Goal: Contribute content: Add original content to the website for others to see

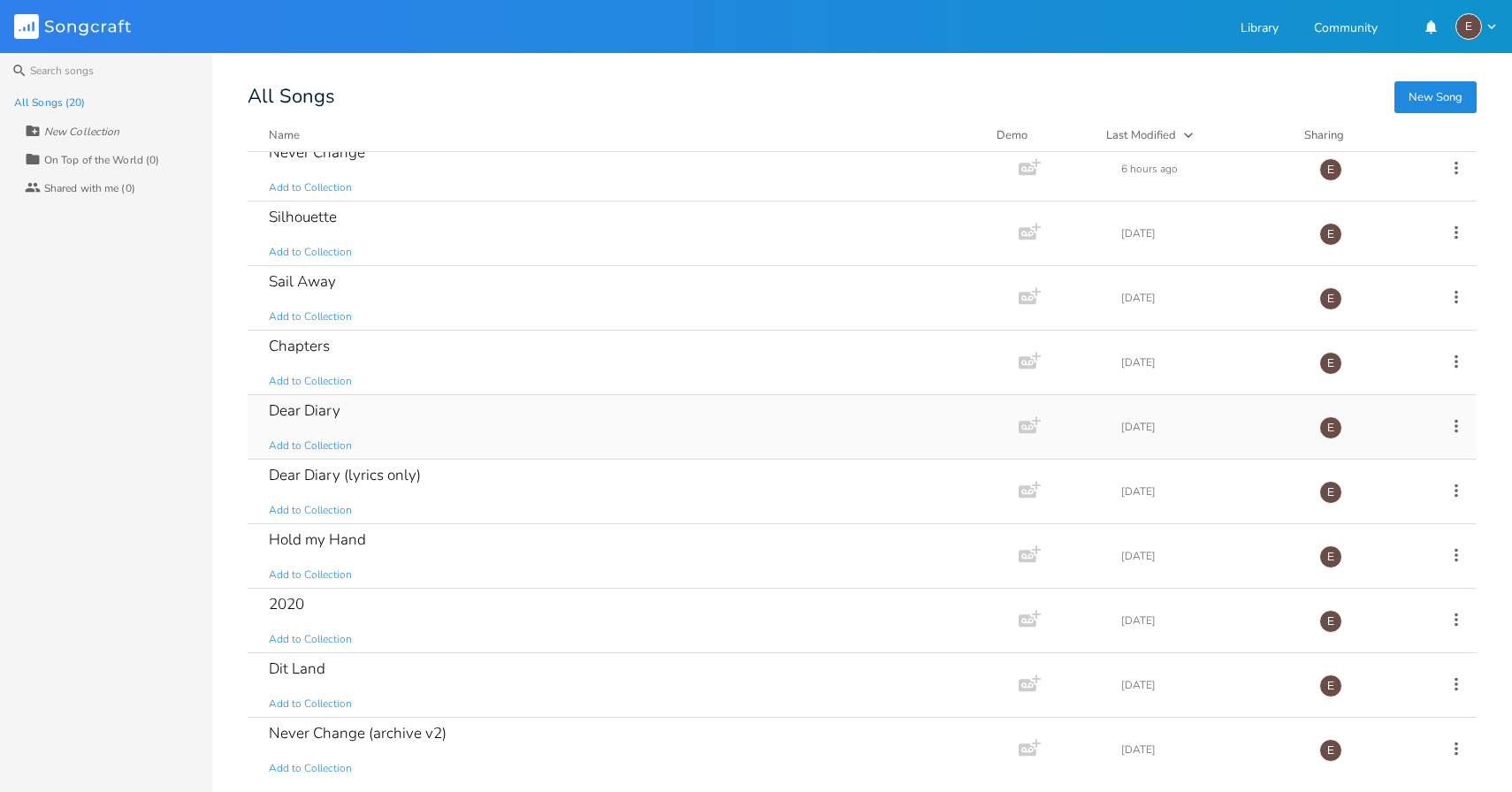
scroll to position [17, 0]
click at [560, 305] on div "Sail Away Add to Collection" at bounding box center [629, 296] width 721 height 64
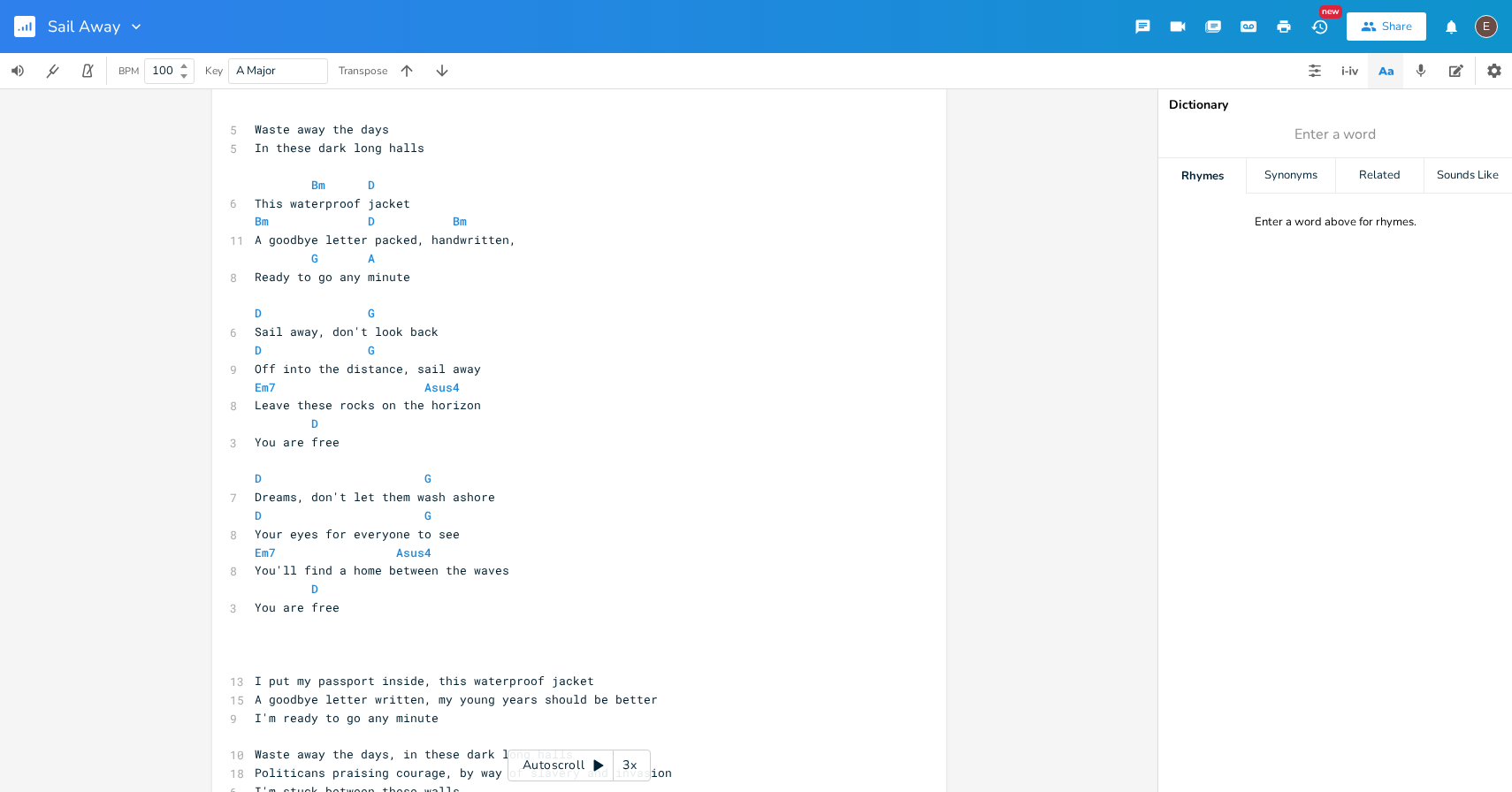
scroll to position [347, 0]
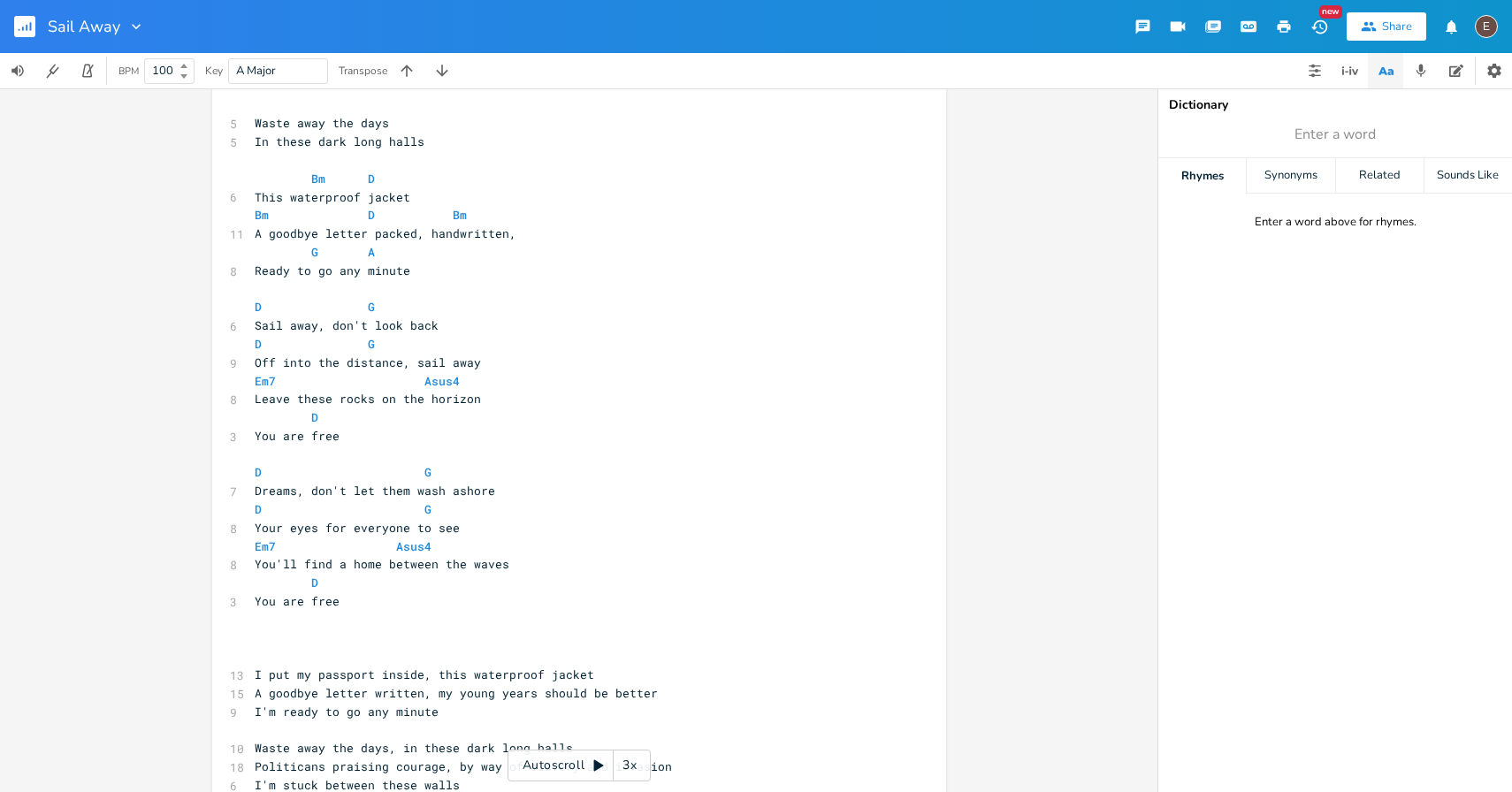
type textarea "e"
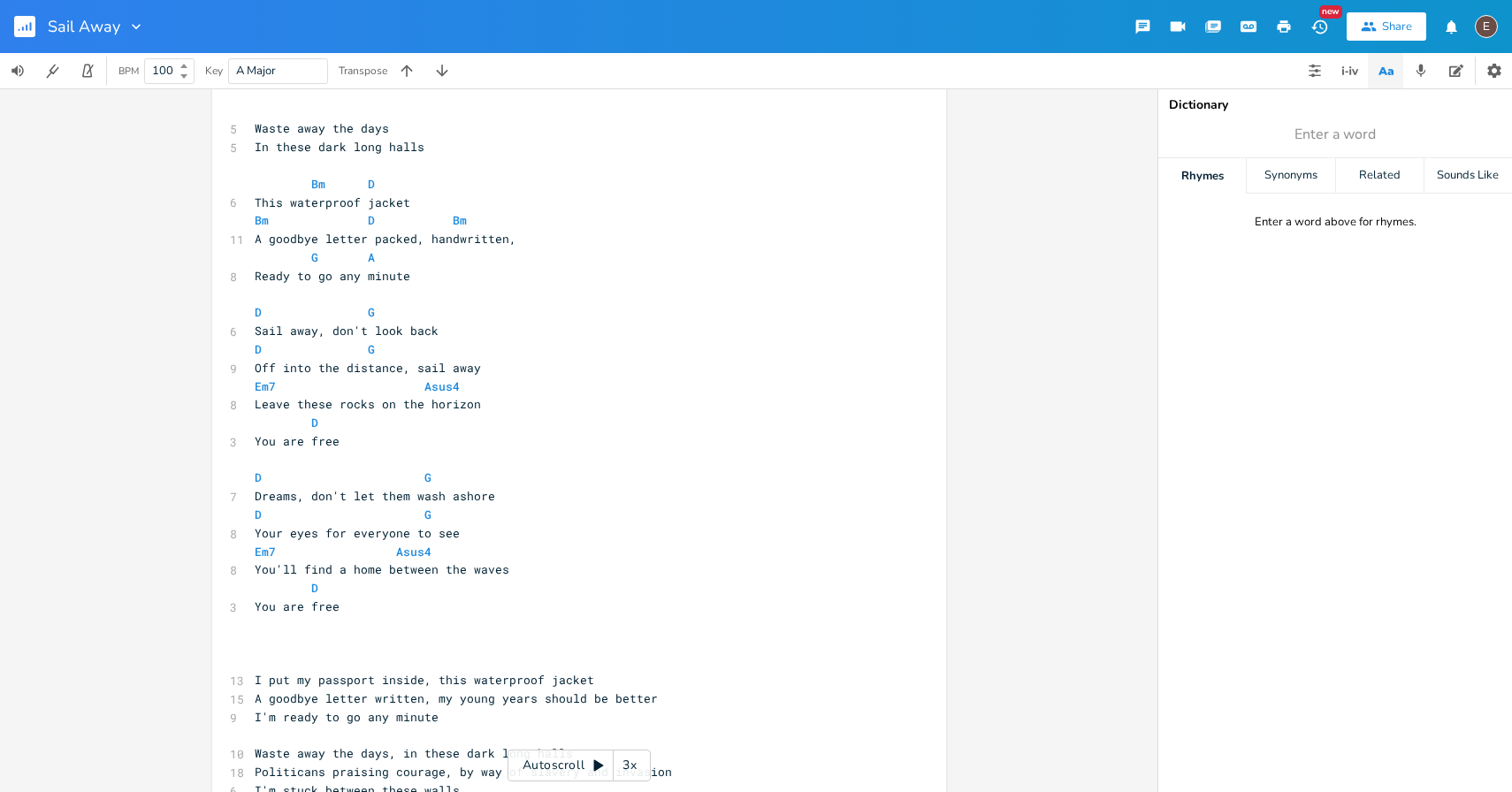
scroll to position [19, 0]
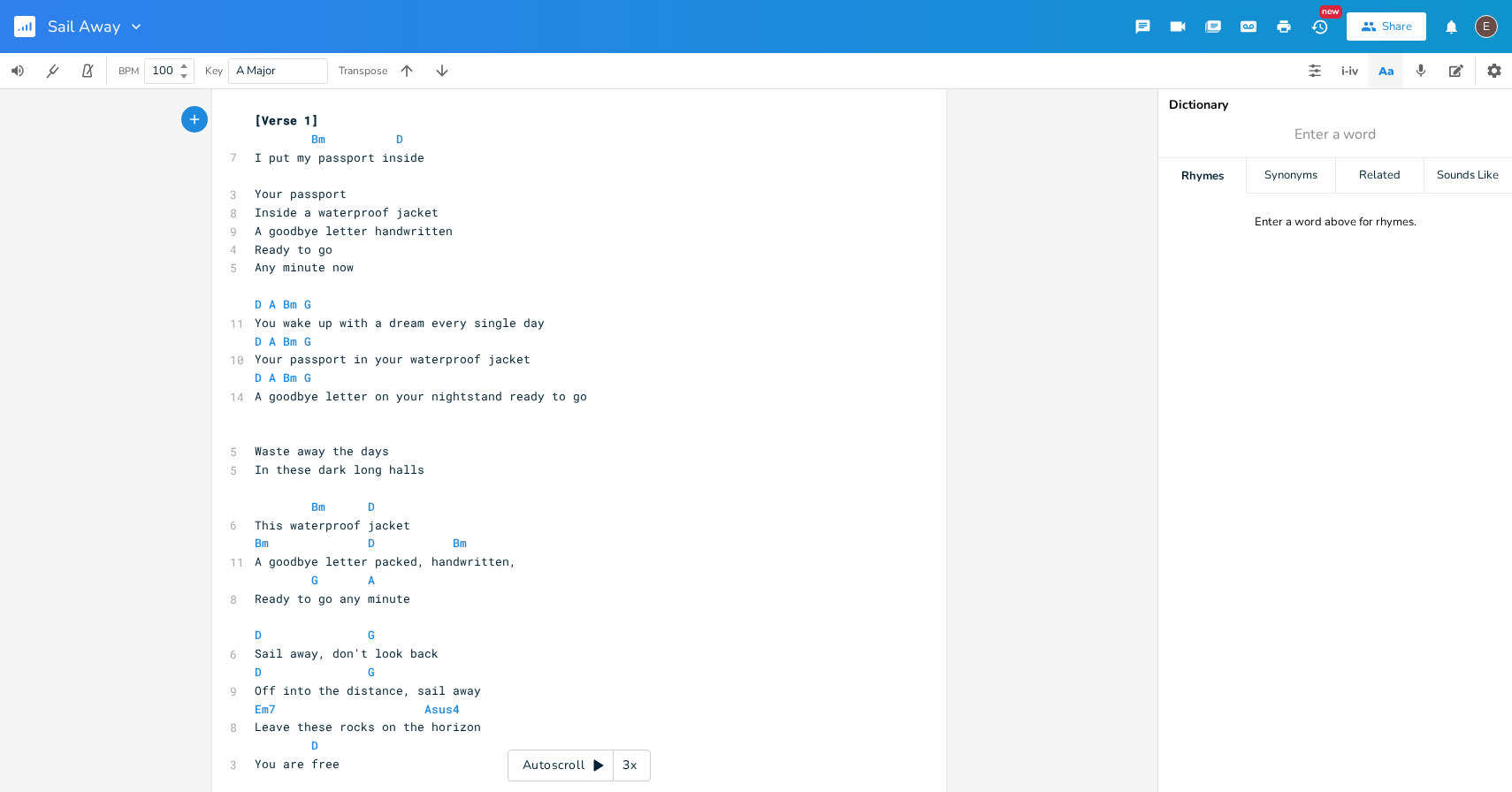
click at [31, 23] on icon "button" at bounding box center [31, 26] width 2 height 9
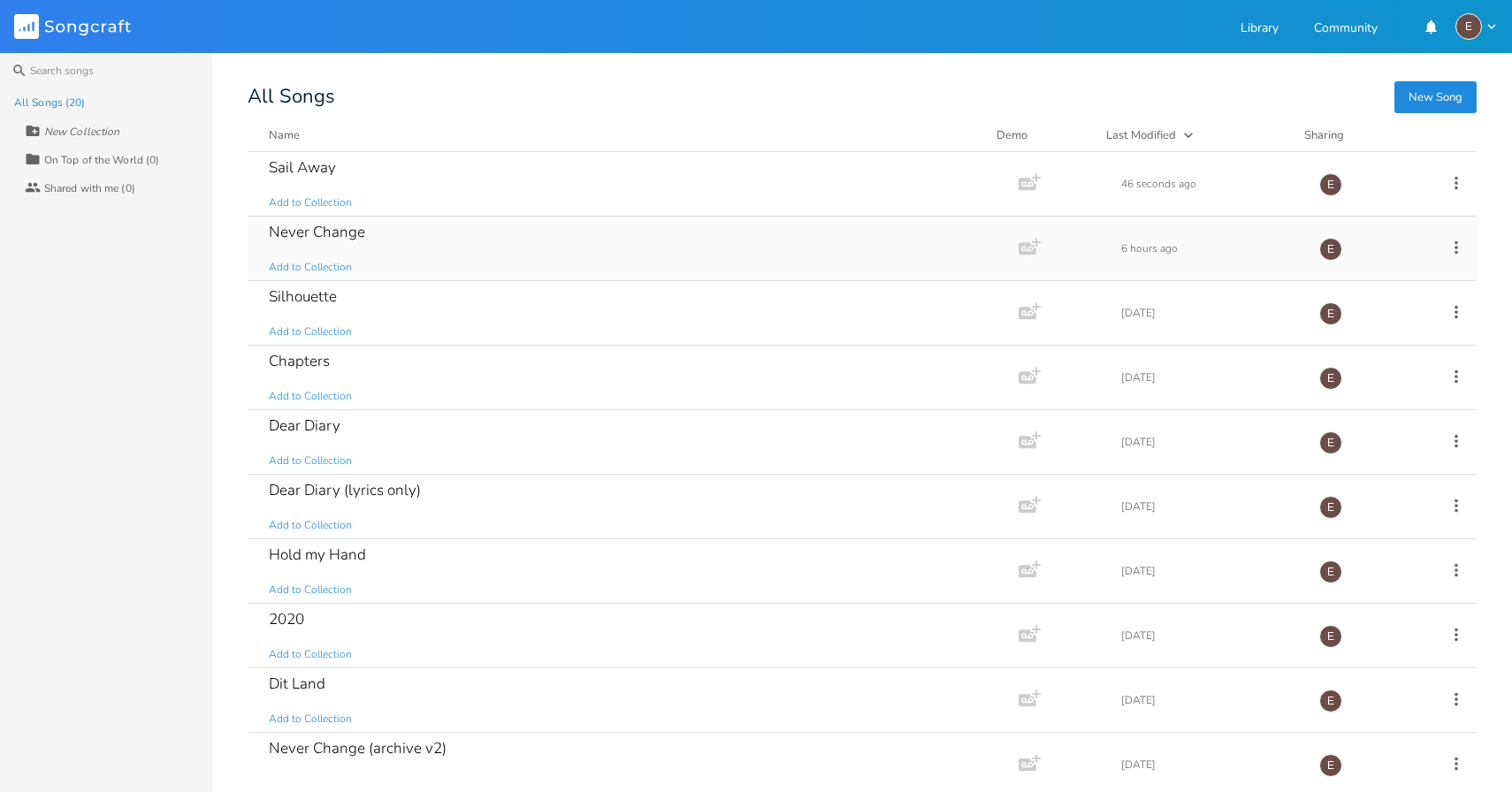
click at [527, 235] on div "Never Change Add to Collection" at bounding box center [629, 248] width 721 height 64
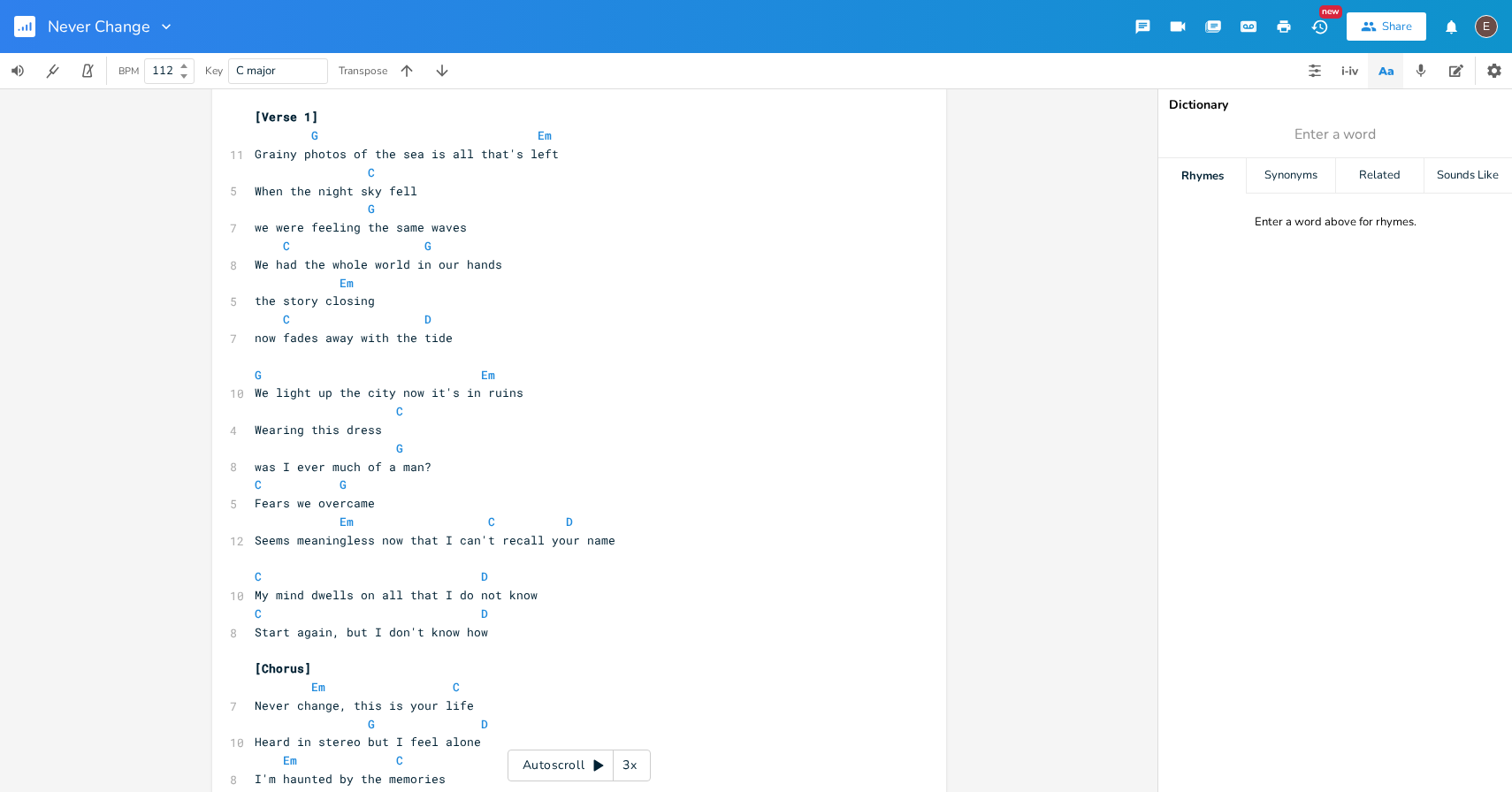
scroll to position [82, 0]
click at [259, 187] on span "When the night sky fell" at bounding box center [350, 186] width 191 height 16
type textarea "As"
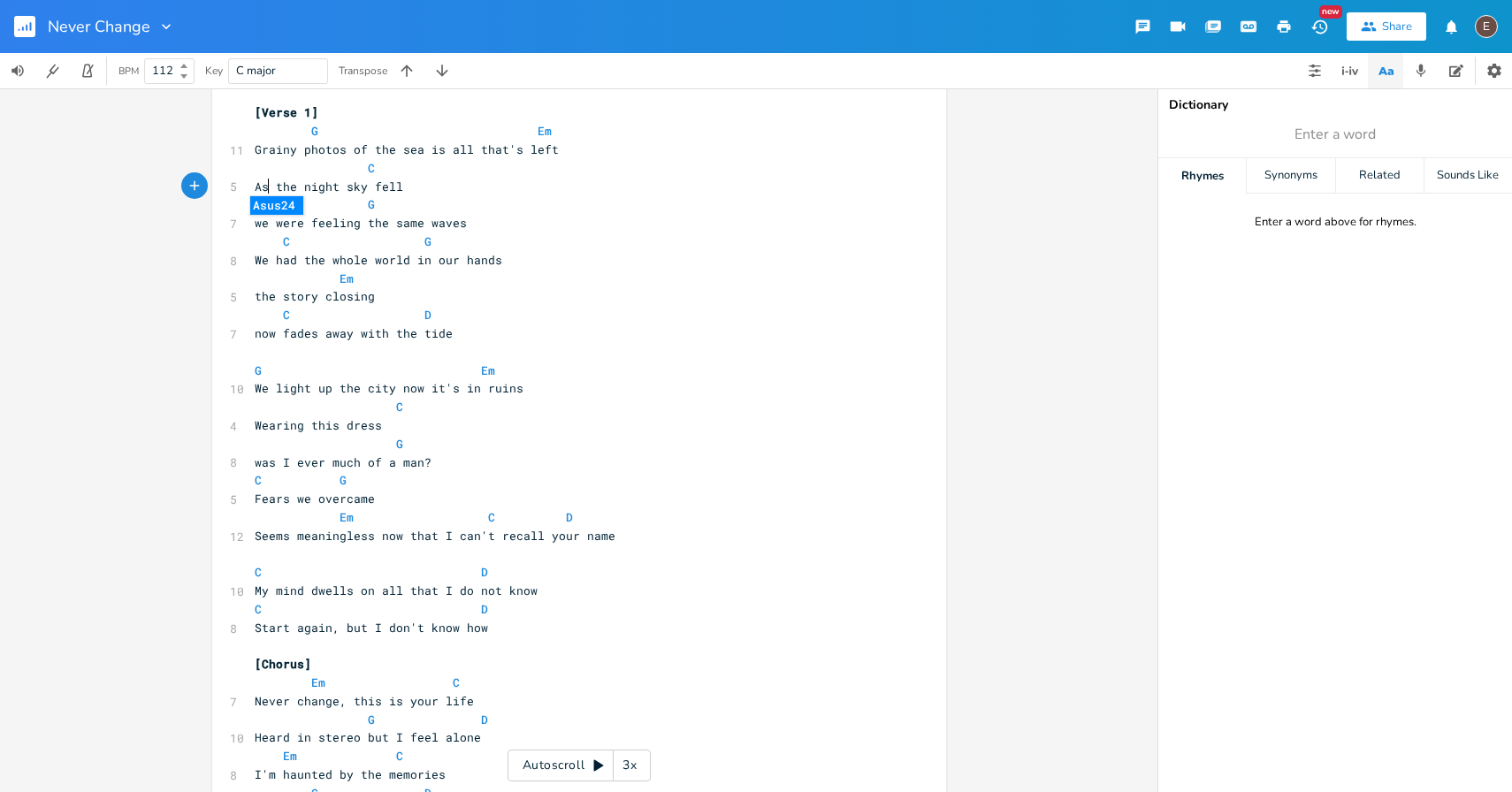
click at [481, 243] on pre "C G" at bounding box center [570, 241] width 639 height 18
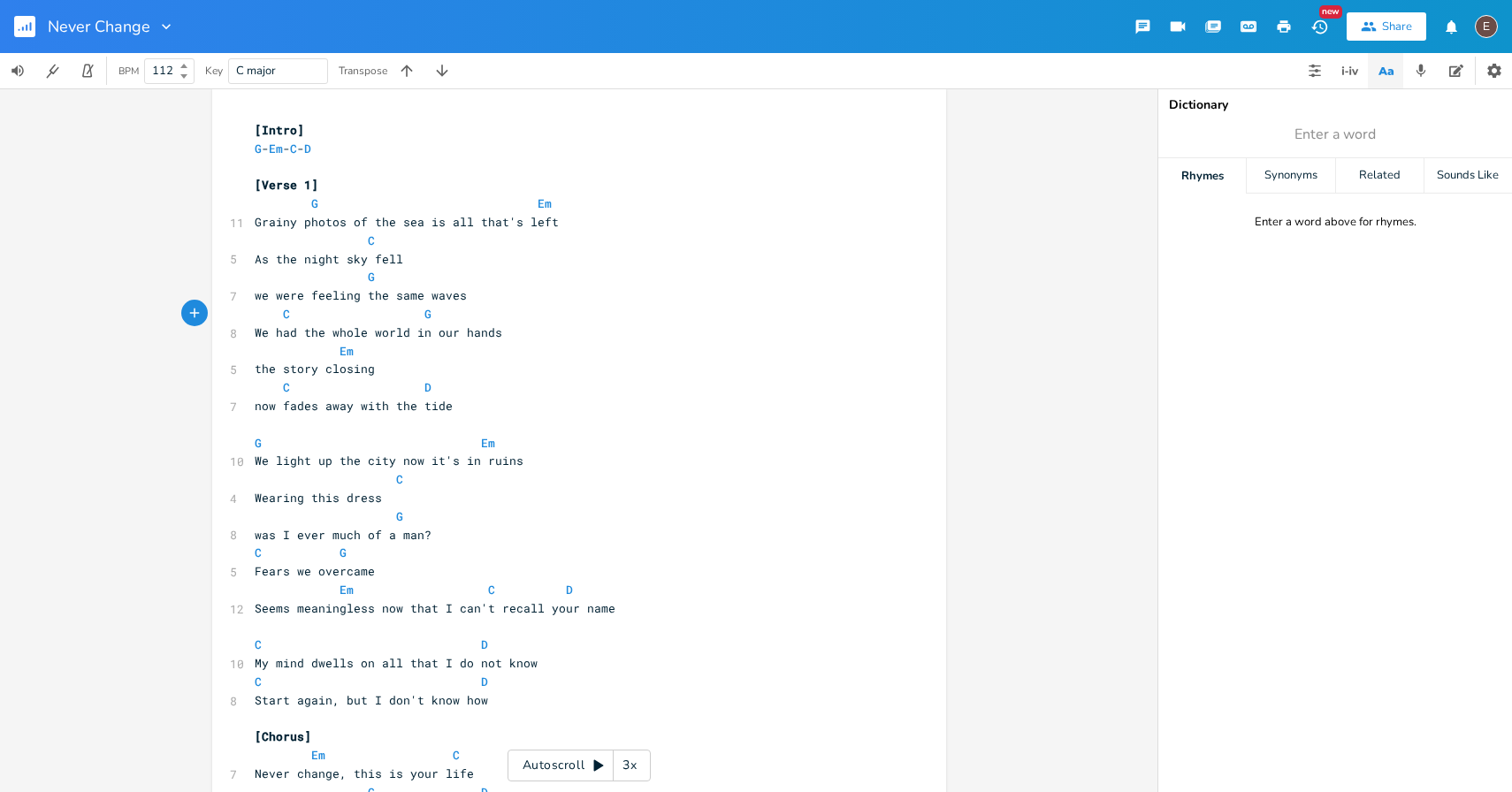
scroll to position [0, 0]
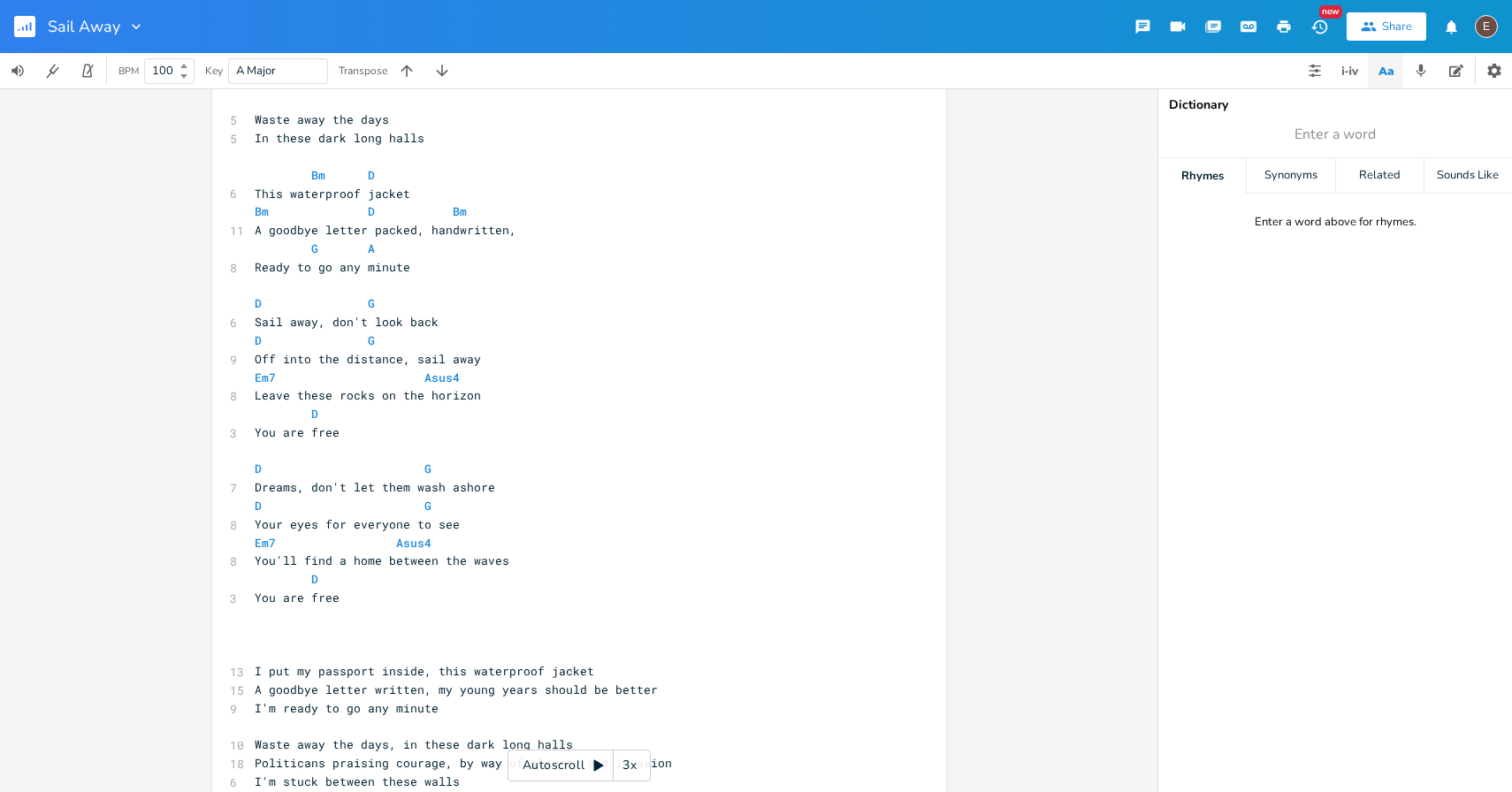
scroll to position [353, 0]
